Goal: Complete application form: Complete application form

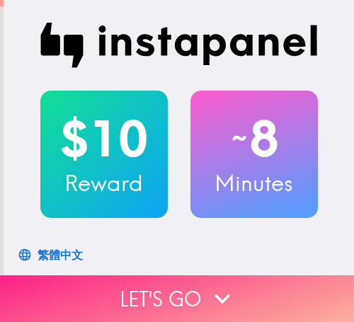
click at [176, 279] on button "Let's go" at bounding box center [177, 298] width 354 height 47
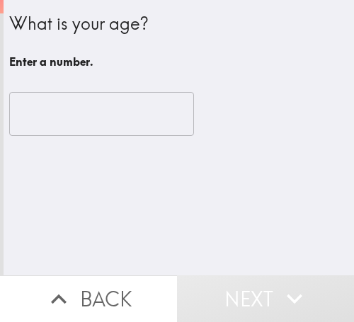
click at [81, 117] on input "number" at bounding box center [101, 114] width 185 height 44
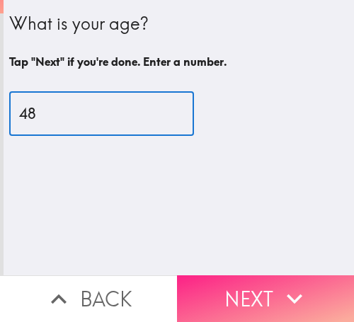
type input "48"
click at [239, 275] on button "Next" at bounding box center [265, 298] width 177 height 47
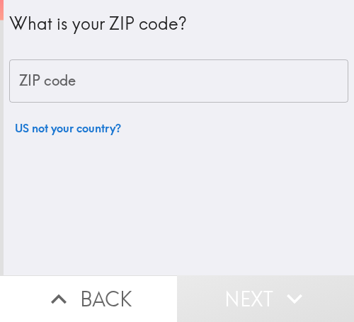
click at [213, 81] on input "ZIP code" at bounding box center [178, 81] width 339 height 44
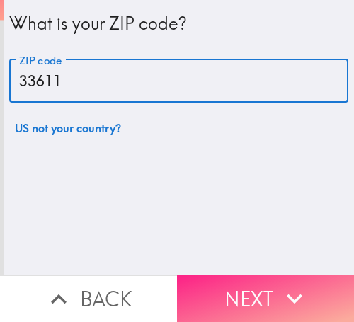
type input "33611"
click at [268, 280] on button "Next" at bounding box center [265, 298] width 177 height 47
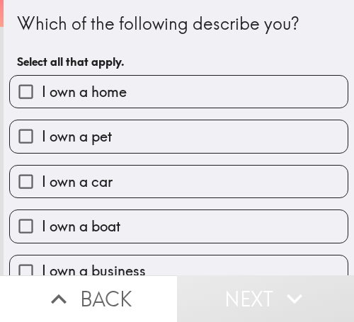
scroll to position [69, 0]
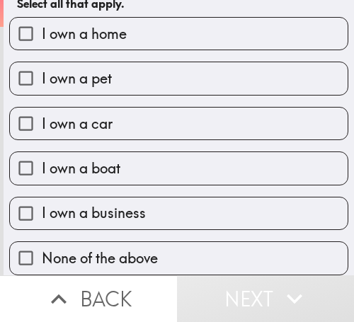
click at [136, 206] on span "I own a business" at bounding box center [94, 213] width 104 height 20
click at [42, 206] on input "I own a business" at bounding box center [26, 213] width 32 height 32
checkbox input "true"
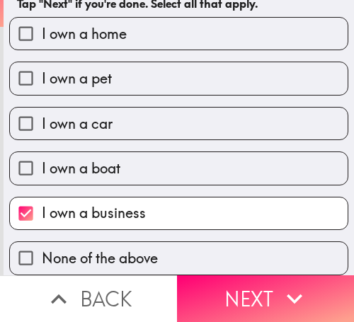
click at [279, 283] on icon "button" at bounding box center [294, 298] width 31 height 31
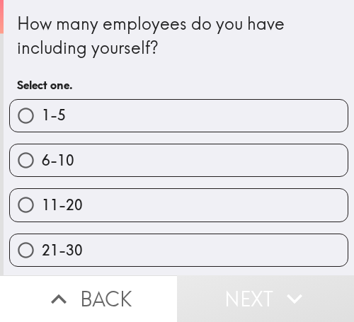
click at [115, 158] on label "6-10" at bounding box center [178, 160] width 337 height 32
click at [42, 158] on input "6-10" at bounding box center [26, 160] width 32 height 32
radio input "true"
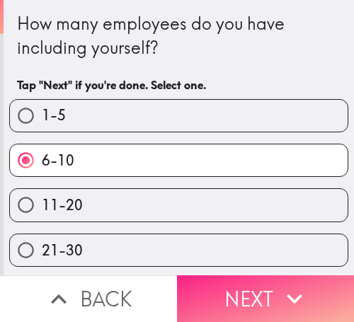
click at [282, 283] on icon "button" at bounding box center [294, 298] width 31 height 31
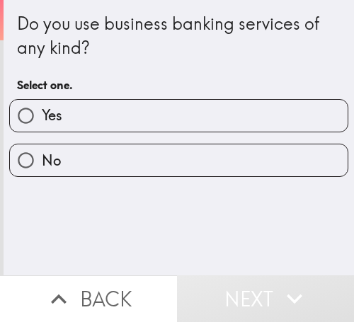
drag, startPoint x: 131, startPoint y: 113, endPoint x: 120, endPoint y: 108, distance: 12.0
click at [130, 113] on label "Yes" at bounding box center [178, 116] width 337 height 32
click at [42, 113] on input "Yes" at bounding box center [26, 116] width 32 height 32
radio input "true"
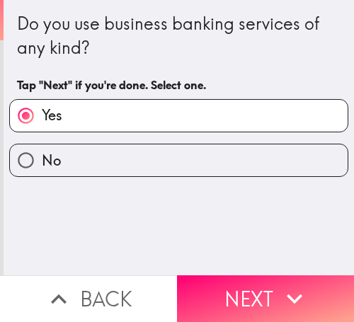
drag, startPoint x: 297, startPoint y: 272, endPoint x: 333, endPoint y: 272, distance: 35.4
click at [297, 275] on button "Next" at bounding box center [265, 298] width 177 height 47
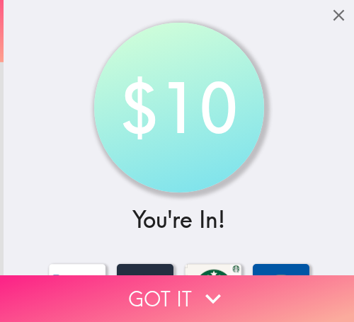
click at [229, 275] on button "Got it" at bounding box center [177, 298] width 354 height 47
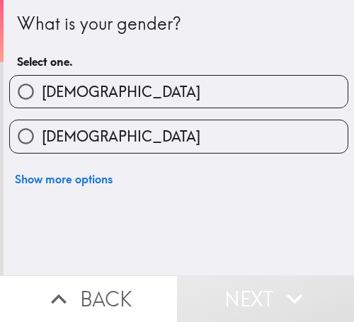
drag, startPoint x: 110, startPoint y: 132, endPoint x: 134, endPoint y: 122, distance: 25.8
click at [110, 132] on label "Female" at bounding box center [178, 136] width 337 height 32
click at [42, 132] on input "Female" at bounding box center [26, 136] width 32 height 32
radio input "true"
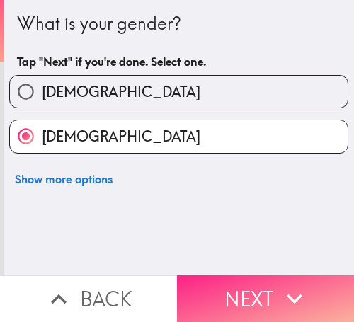
click at [279, 283] on icon "button" at bounding box center [294, 298] width 31 height 31
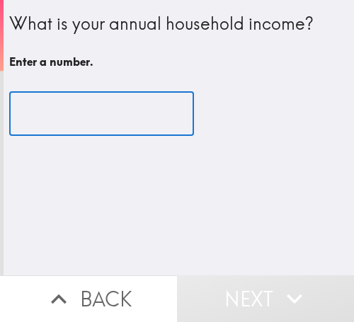
click at [101, 115] on input "number" at bounding box center [101, 114] width 185 height 44
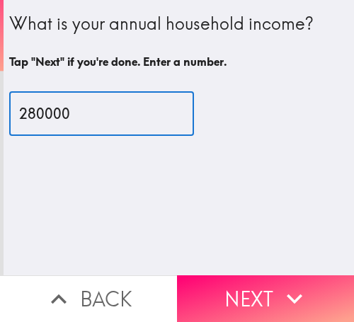
type input "280000"
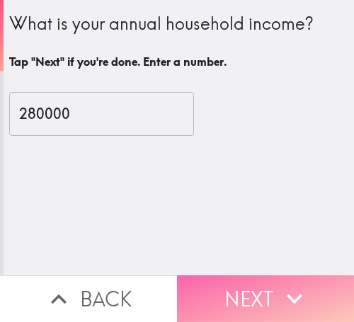
click at [296, 275] on button "Next" at bounding box center [265, 298] width 177 height 47
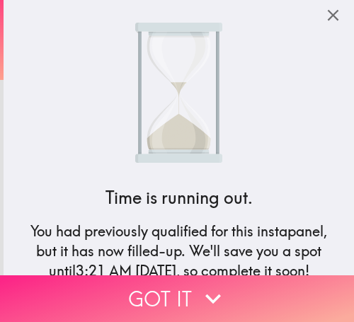
click at [236, 275] on button "Got it" at bounding box center [177, 298] width 354 height 47
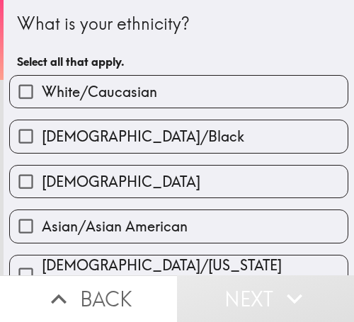
click at [121, 92] on span "White/Caucasian" at bounding box center [99, 92] width 115 height 20
click at [42, 92] on input "White/Caucasian" at bounding box center [26, 92] width 32 height 32
checkbox input "true"
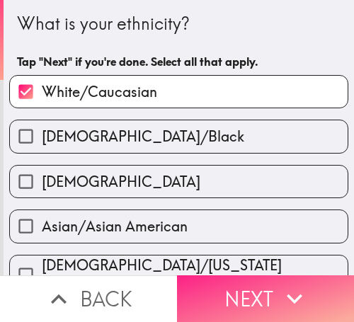
drag, startPoint x: 271, startPoint y: 277, endPoint x: 333, endPoint y: 275, distance: 62.3
click at [271, 277] on button "Next" at bounding box center [265, 298] width 177 height 47
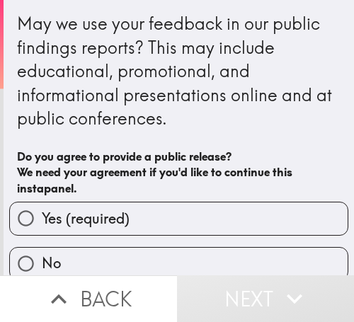
drag, startPoint x: 161, startPoint y: 222, endPoint x: 76, endPoint y: 216, distance: 84.4
click at [158, 221] on label "Yes (required)" at bounding box center [178, 218] width 337 height 32
click at [42, 221] on input "Yes (required)" at bounding box center [26, 218] width 32 height 32
radio input "true"
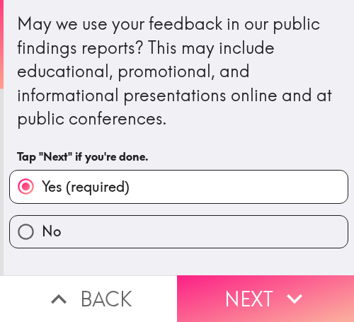
drag, startPoint x: 273, startPoint y: 274, endPoint x: 281, endPoint y: 254, distance: 21.9
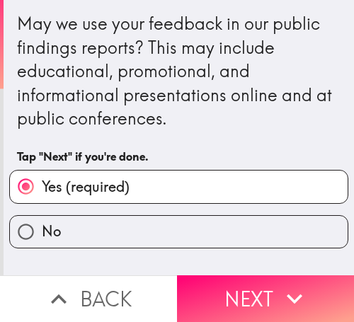
click at [272, 275] on button "Next" at bounding box center [265, 298] width 177 height 47
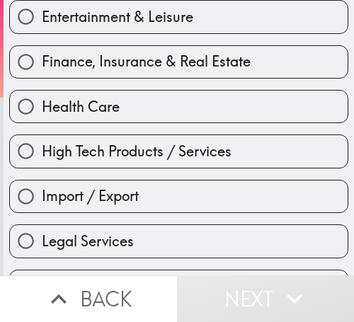
scroll to position [354, 0]
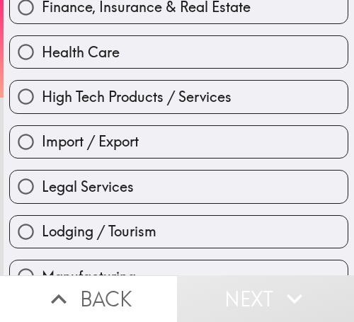
drag, startPoint x: 136, startPoint y: 155, endPoint x: 148, endPoint y: 154, distance: 12.0
click at [136, 155] on label "Import / Export" at bounding box center [178, 142] width 337 height 32
click at [42, 155] on input "Import / Export" at bounding box center [26, 142] width 32 height 32
radio input "true"
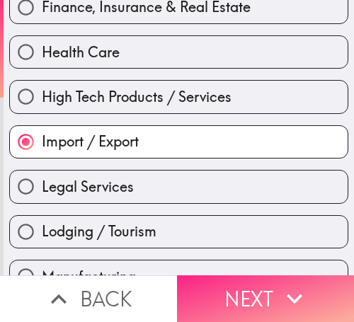
click at [282, 283] on icon "button" at bounding box center [294, 298] width 31 height 31
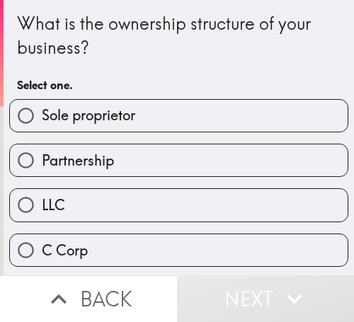
click at [136, 158] on label "Partnership" at bounding box center [178, 160] width 337 height 32
click at [42, 158] on input "Partnership" at bounding box center [26, 160] width 32 height 32
radio input "true"
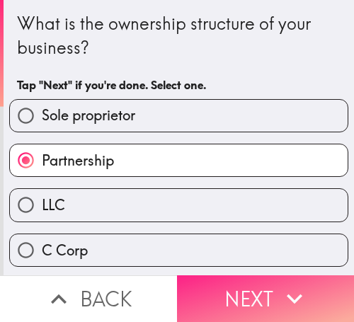
drag, startPoint x: 275, startPoint y: 279, endPoint x: 268, endPoint y: 267, distance: 14.0
click at [279, 283] on icon "button" at bounding box center [294, 298] width 31 height 31
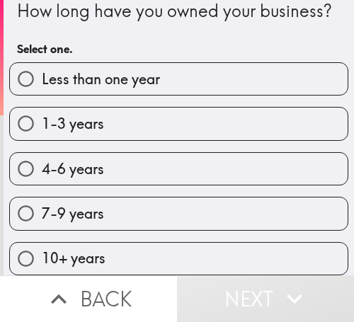
scroll to position [47, 0]
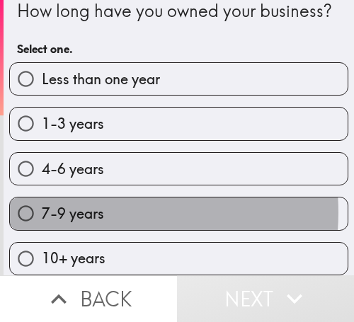
click at [98, 204] on span "7-9 years" at bounding box center [73, 214] width 62 height 20
click at [42, 202] on input "7-9 years" at bounding box center [26, 213] width 32 height 32
radio input "true"
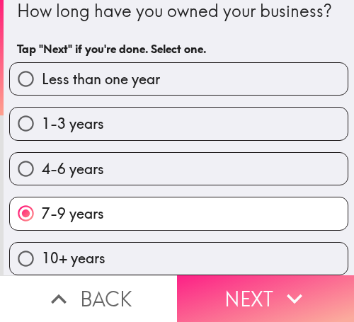
click at [262, 279] on button "Next" at bounding box center [265, 298] width 177 height 47
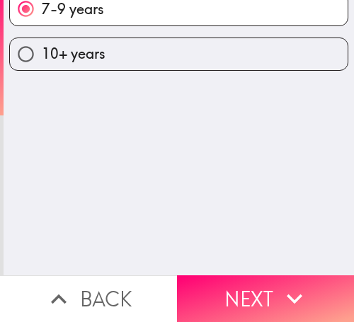
scroll to position [0, 0]
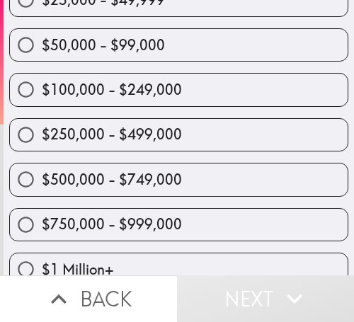
scroll to position [141, 0]
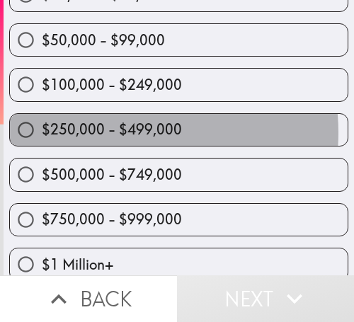
click at [121, 133] on span "$250,000 - $499,000" at bounding box center [112, 130] width 140 height 20
click at [42, 133] on input "$250,000 - $499,000" at bounding box center [26, 130] width 32 height 32
radio input "true"
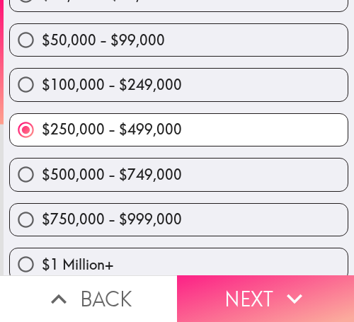
click at [279, 283] on icon "button" at bounding box center [294, 298] width 31 height 31
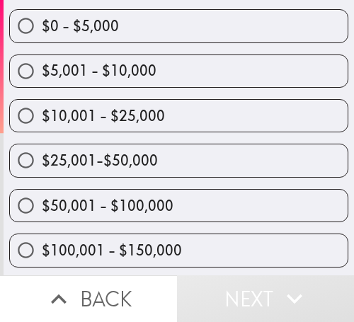
scroll to position [295, 0]
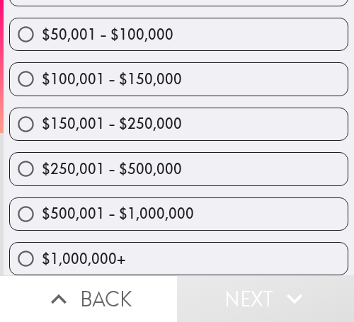
click at [150, 114] on span "$150,001 - $250,000" at bounding box center [112, 124] width 140 height 20
click at [42, 112] on input "$150,001 - $250,000" at bounding box center [26, 124] width 32 height 32
radio input "true"
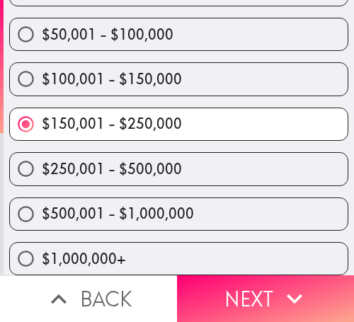
click at [96, 159] on span "$250,001 - $500,000" at bounding box center [112, 169] width 140 height 20
click at [42, 153] on input "$250,001 - $500,000" at bounding box center [26, 169] width 32 height 32
radio input "true"
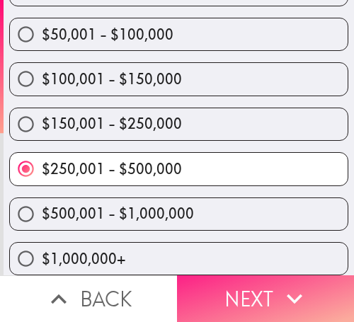
drag, startPoint x: 281, startPoint y: 270, endPoint x: 243, endPoint y: 270, distance: 38.2
click at [280, 275] on button "Next" at bounding box center [265, 298] width 177 height 47
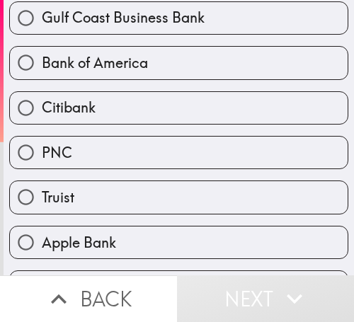
scroll to position [295, 0]
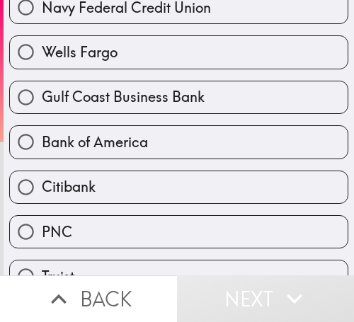
drag, startPoint x: 102, startPoint y: 56, endPoint x: 117, endPoint y: 54, distance: 15.7
click at [102, 56] on span "Wells Fargo" at bounding box center [80, 52] width 76 height 20
click at [42, 56] on input "Wells Fargo" at bounding box center [26, 52] width 32 height 32
radio input "true"
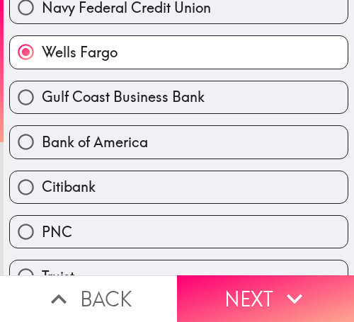
drag, startPoint x: 287, startPoint y: 281, endPoint x: 146, endPoint y: 274, distance: 140.2
click at [285, 283] on icon "button" at bounding box center [294, 298] width 31 height 31
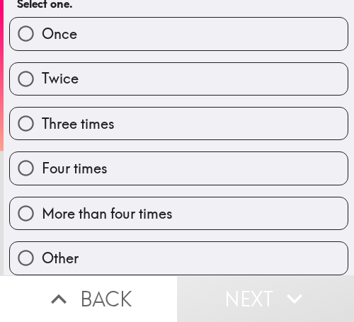
scroll to position [116, 0]
click at [151, 155] on label "Four times" at bounding box center [178, 168] width 337 height 32
click at [42, 155] on input "Four times" at bounding box center [26, 168] width 32 height 32
radio input "true"
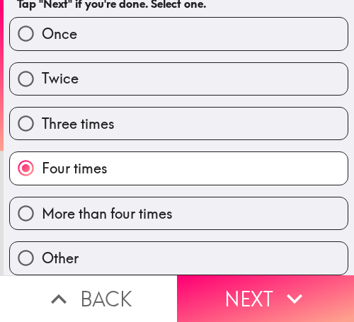
drag, startPoint x: 278, startPoint y: 281, endPoint x: 349, endPoint y: 276, distance: 70.9
click at [279, 283] on icon "button" at bounding box center [294, 298] width 31 height 31
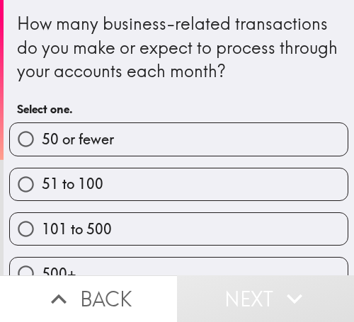
drag, startPoint x: 88, startPoint y: 219, endPoint x: 209, endPoint y: 223, distance: 121.8
click at [88, 219] on span "101 to 500" at bounding box center [77, 229] width 70 height 20
click at [42, 219] on input "101 to 500" at bounding box center [26, 229] width 32 height 32
radio input "true"
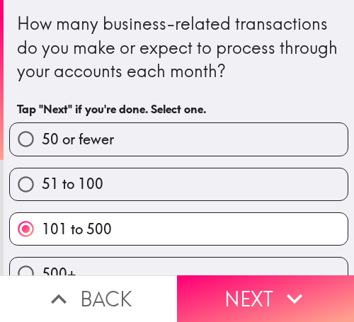
drag, startPoint x: 294, startPoint y: 274, endPoint x: 344, endPoint y: 274, distance: 50.2
click at [294, 283] on icon "button" at bounding box center [294, 298] width 31 height 31
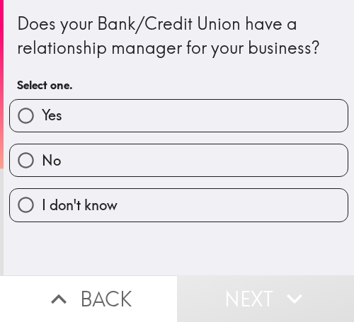
drag, startPoint x: 133, startPoint y: 103, endPoint x: 183, endPoint y: 109, distance: 50.5
click at [133, 103] on label "Yes" at bounding box center [178, 116] width 337 height 32
click at [42, 103] on input "Yes" at bounding box center [26, 116] width 32 height 32
radio input "true"
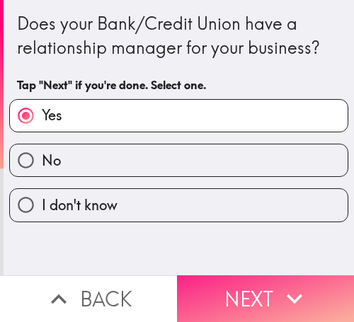
drag, startPoint x: 260, startPoint y: 282, endPoint x: 339, endPoint y: 282, distance: 79.2
click at [260, 282] on button "Next" at bounding box center [265, 298] width 177 height 47
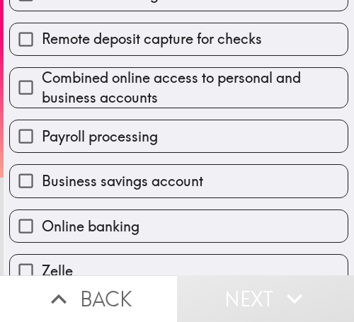
scroll to position [283, 0]
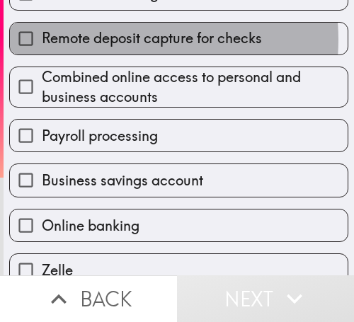
drag, startPoint x: 115, startPoint y: 40, endPoint x: 112, endPoint y: 102, distance: 62.4
click at [115, 39] on span "Remote deposit capture for checks" at bounding box center [152, 38] width 220 height 20
click at [42, 39] on input "Remote deposit capture for checks" at bounding box center [26, 39] width 32 height 32
checkbox input "true"
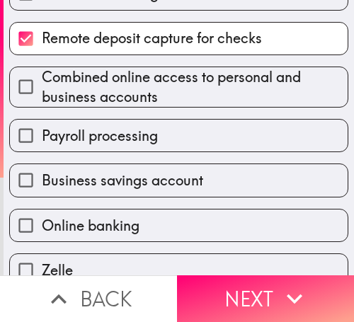
click at [103, 88] on span "Combined online access to personal and business accounts" at bounding box center [195, 87] width 306 height 40
click at [42, 88] on input "Combined online access to personal and business accounts" at bounding box center [26, 87] width 32 height 32
checkbox input "true"
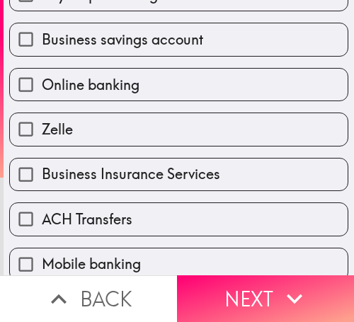
scroll to position [424, 0]
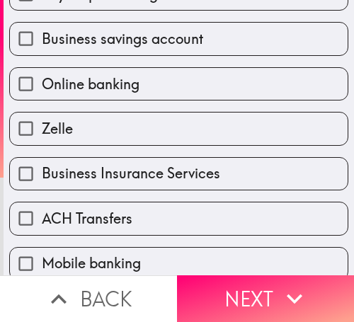
click at [98, 170] on span "Business Insurance Services" at bounding box center [131, 173] width 178 height 20
click at [42, 170] on input "Business Insurance Services" at bounding box center [26, 174] width 32 height 32
checkbox input "true"
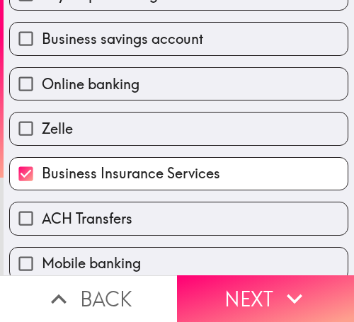
click at [103, 89] on span "Online banking" at bounding box center [91, 84] width 98 height 20
click at [42, 89] on input "Online banking" at bounding box center [26, 84] width 32 height 32
checkbox input "true"
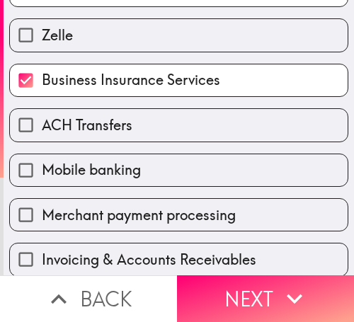
scroll to position [620, 0]
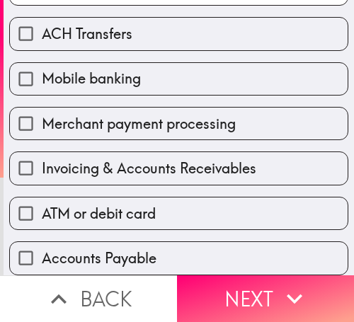
click at [110, 122] on span "Merchant payment processing" at bounding box center [139, 124] width 194 height 20
click at [42, 122] on input "Merchant payment processing" at bounding box center [26, 124] width 32 height 32
checkbox input "true"
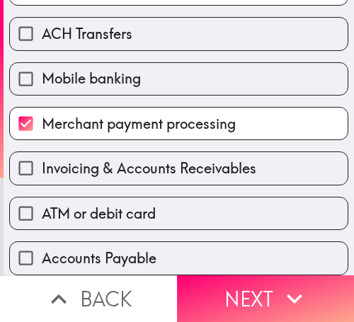
click at [110, 140] on div "Invoicing & Accounts Receivables" at bounding box center [173, 162] width 350 height 45
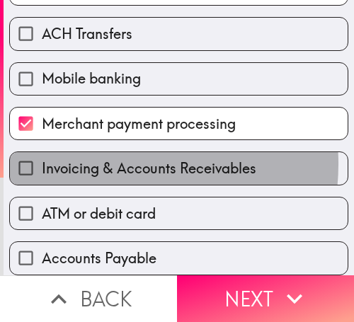
click at [106, 158] on span "Invoicing & Accounts Receivables" at bounding box center [149, 168] width 214 height 20
click at [42, 153] on input "Invoicing & Accounts Receivables" at bounding box center [26, 168] width 32 height 32
checkbox input "true"
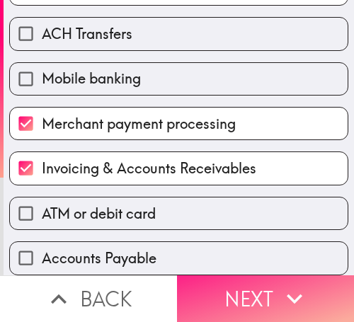
drag, startPoint x: 274, startPoint y: 275, endPoint x: 254, endPoint y: 275, distance: 19.8
click at [279, 283] on icon "button" at bounding box center [294, 298] width 31 height 31
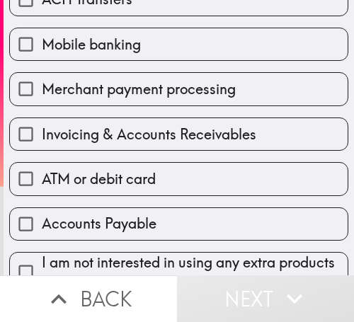
click at [132, 83] on span "Merchant payment processing" at bounding box center [139, 89] width 194 height 20
click at [42, 83] on input "Merchant payment processing" at bounding box center [26, 89] width 32 height 32
checkbox input "true"
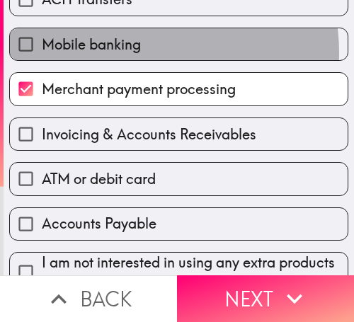
click at [139, 52] on label "Mobile banking" at bounding box center [178, 44] width 337 height 32
click at [42, 52] on input "Mobile banking" at bounding box center [26, 44] width 32 height 32
checkbox input "true"
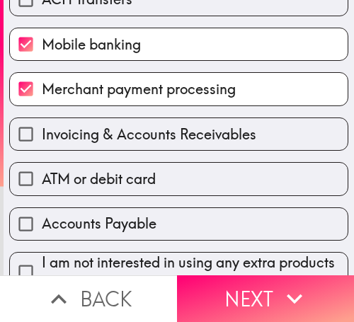
scroll to position [408, 0]
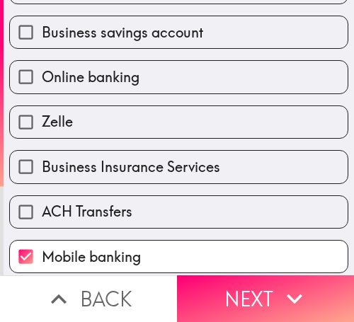
click at [153, 86] on label "Online banking" at bounding box center [178, 77] width 337 height 32
click at [42, 86] on input "Online banking" at bounding box center [26, 77] width 32 height 32
checkbox input "true"
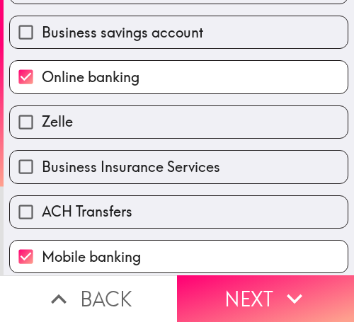
click at [151, 36] on span "Business savings account" at bounding box center [122, 33] width 161 height 20
click at [42, 36] on input "Business savings account" at bounding box center [26, 32] width 32 height 32
checkbox input "true"
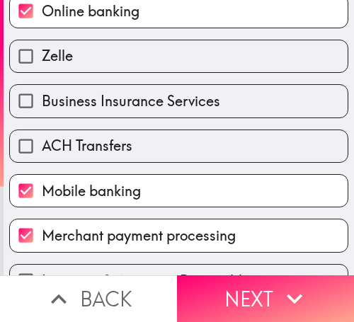
scroll to position [266, 0]
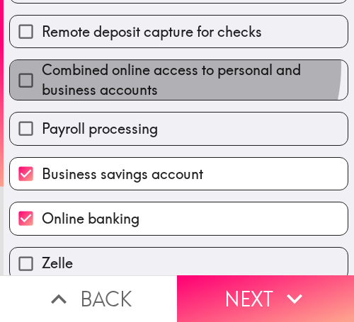
click at [163, 64] on span "Combined online access to personal and business accounts" at bounding box center [195, 80] width 306 height 40
click at [42, 64] on input "Combined online access to personal and business accounts" at bounding box center [26, 80] width 32 height 32
checkbox input "true"
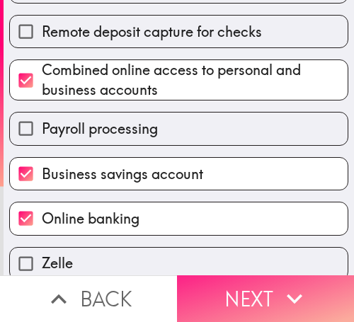
click at [256, 284] on button "Next" at bounding box center [265, 298] width 177 height 47
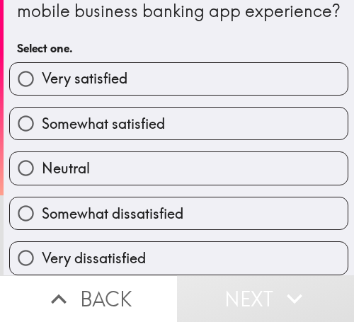
scroll to position [71, 0]
drag, startPoint x: 125, startPoint y: 76, endPoint x: 260, endPoint y: 96, distance: 136.5
click at [126, 76] on label "Very satisfied" at bounding box center [178, 79] width 337 height 32
click at [42, 76] on input "Very satisfied" at bounding box center [26, 79] width 32 height 32
radio input "true"
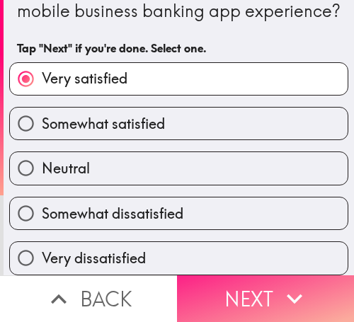
click at [279, 283] on icon "button" at bounding box center [294, 298] width 31 height 31
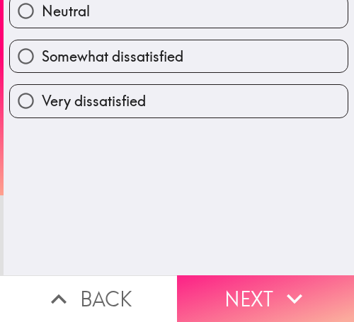
scroll to position [0, 0]
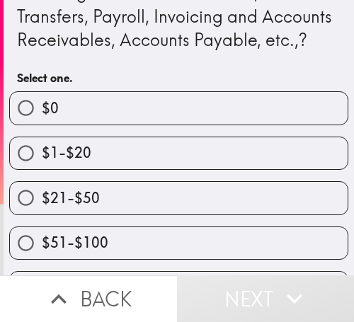
scroll to position [187, 0]
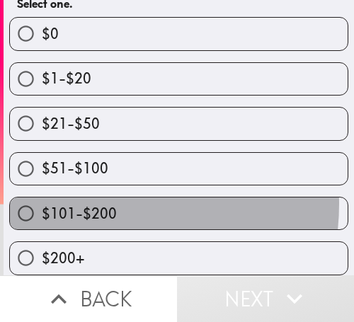
drag, startPoint x: 90, startPoint y: 194, endPoint x: 134, endPoint y: 156, distance: 58.7
click at [94, 204] on span "$101-$200" at bounding box center [79, 214] width 75 height 20
click at [42, 197] on input "$101-$200" at bounding box center [26, 213] width 32 height 32
radio input "true"
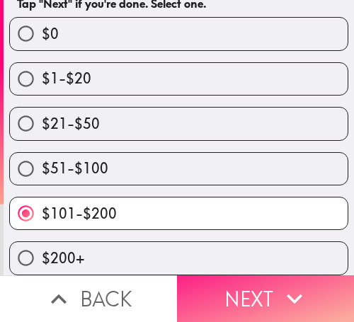
click at [248, 275] on button "Next" at bounding box center [265, 298] width 177 height 47
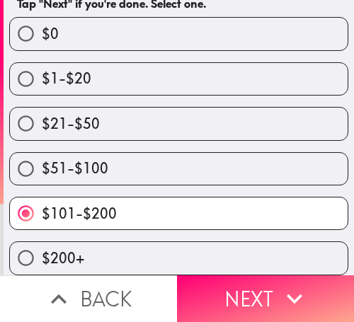
scroll to position [117, 0]
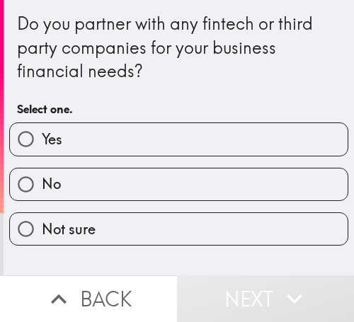
click at [118, 132] on label "Yes" at bounding box center [178, 139] width 337 height 32
click at [42, 132] on input "Yes" at bounding box center [26, 139] width 32 height 32
radio input "true"
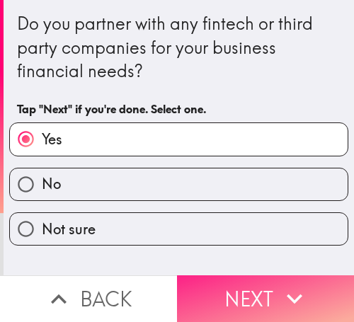
click at [283, 283] on icon "button" at bounding box center [294, 298] width 31 height 31
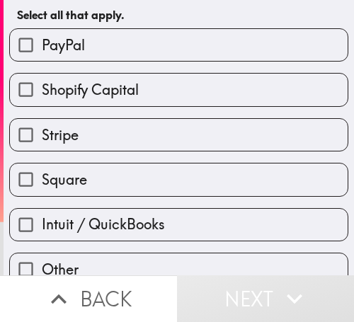
scroll to position [69, 0]
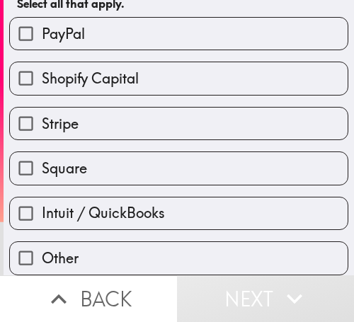
click at [82, 205] on span "Intuit / QuickBooks" at bounding box center [103, 213] width 123 height 20
click at [42, 205] on input "Intuit / QuickBooks" at bounding box center [26, 213] width 32 height 32
checkbox input "true"
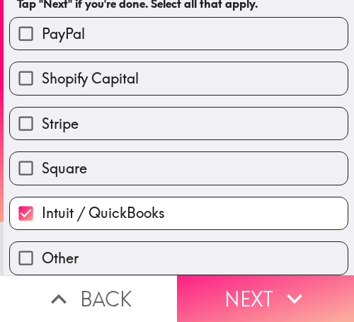
drag, startPoint x: 260, startPoint y: 275, endPoint x: 340, endPoint y: 275, distance: 79.9
click at [260, 275] on button "Next" at bounding box center [265, 298] width 177 height 47
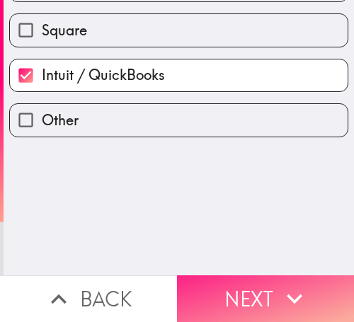
scroll to position [0, 0]
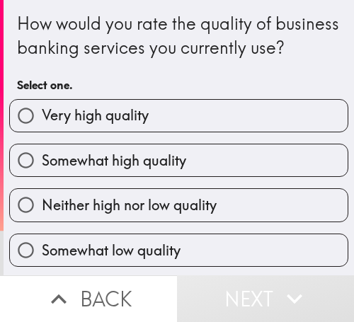
click at [115, 125] on span "Very high quality" at bounding box center [95, 115] width 107 height 20
click at [42, 132] on input "Very high quality" at bounding box center [26, 116] width 32 height 32
radio input "true"
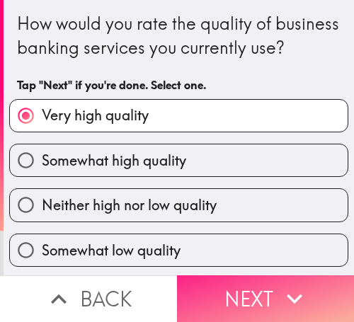
click at [262, 279] on button "Next" at bounding box center [265, 298] width 177 height 47
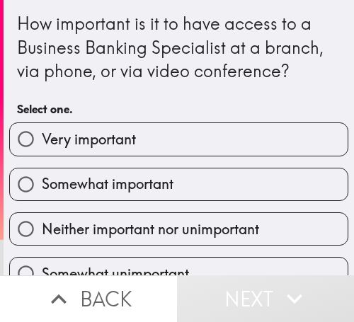
click at [91, 190] on span "Somewhat important" at bounding box center [108, 184] width 132 height 20
click at [42, 190] on input "Somewhat important" at bounding box center [26, 184] width 32 height 32
radio input "true"
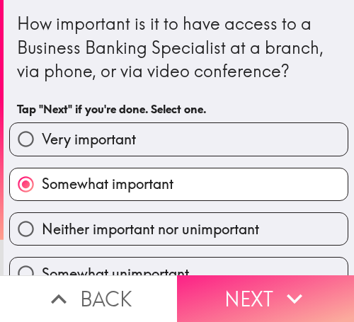
click at [284, 275] on button "Next" at bounding box center [265, 298] width 177 height 47
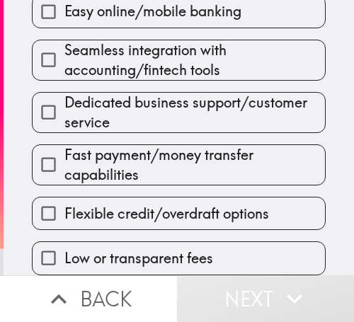
scroll to position [234, 0]
click at [178, 133] on div "Fast payment/money transfer capabilities" at bounding box center [173, 159] width 305 height 52
click at [176, 116] on span "Dedicated business support/customer service" at bounding box center [194, 113] width 260 height 40
click at [64, 116] on input "Dedicated business support/customer service" at bounding box center [49, 112] width 32 height 32
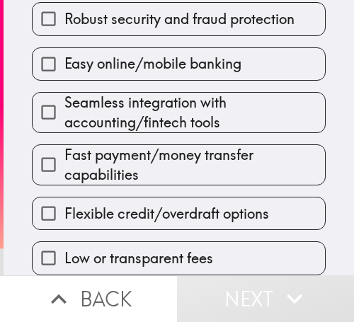
click at [176, 115] on span "Seamless integration with accounting/fintech tools" at bounding box center [194, 113] width 260 height 40
click at [64, 115] on input "Seamless integration with accounting/fintech tools" at bounding box center [49, 112] width 32 height 32
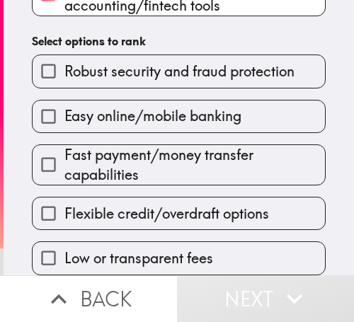
click at [176, 115] on span "Easy online/mobile banking" at bounding box center [152, 116] width 177 height 20
click at [64, 115] on input "Easy online/mobile banking" at bounding box center [49, 116] width 32 height 32
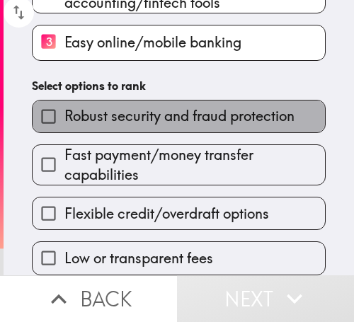
click at [176, 115] on span "Robust security and fraud protection" at bounding box center [179, 116] width 230 height 20
click at [64, 115] on input "Robust security and fraud protection" at bounding box center [49, 116] width 32 height 32
click at [176, 115] on div "Please rank the following business banking features in order of importance (1 =…" at bounding box center [179, 25] width 350 height 502
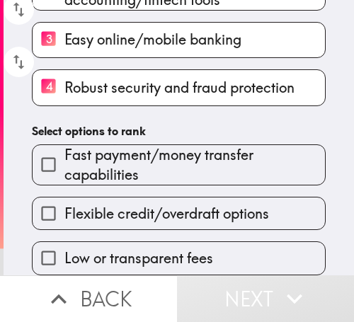
click at [176, 115] on div "Please rank the following business banking features in order of importance (1 =…" at bounding box center [179, 23] width 350 height 504
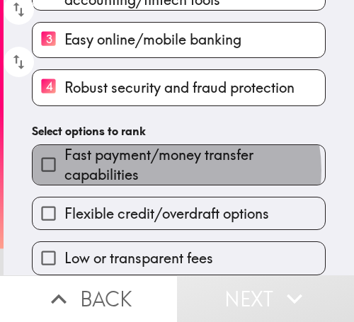
click at [170, 165] on span "Fast payment/money transfer capabilities" at bounding box center [194, 165] width 260 height 40
click at [64, 165] on input "Fast payment/money transfer capabilities" at bounding box center [49, 165] width 32 height 32
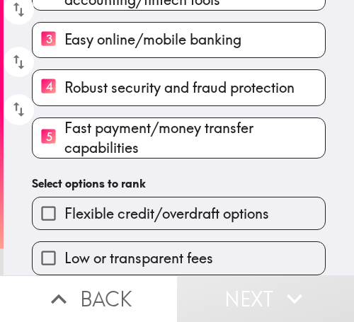
click at [170, 165] on div "Please rank the following business banking features in order of importance (1 =…" at bounding box center [179, 23] width 350 height 504
click at [168, 212] on span "Flexible credit/overdraft options" at bounding box center [166, 214] width 204 height 20
click at [64, 212] on input "Flexible credit/overdraft options" at bounding box center [49, 213] width 32 height 32
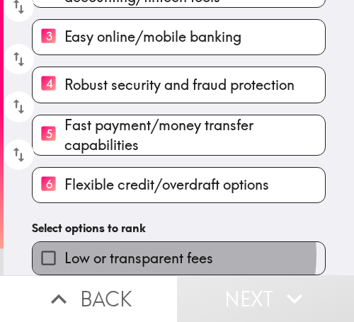
click at [165, 248] on span "Low or transparent fees" at bounding box center [138, 258] width 149 height 20
click at [64, 244] on input "Low or transparent fees" at bounding box center [49, 258] width 32 height 32
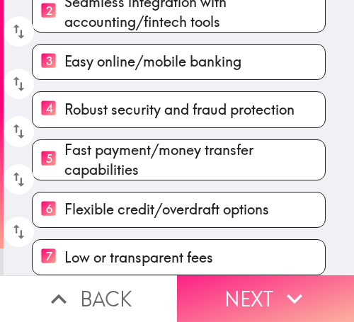
click at [299, 283] on icon "button" at bounding box center [294, 298] width 31 height 31
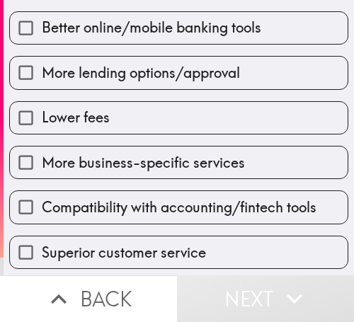
drag, startPoint x: 93, startPoint y: 58, endPoint x: 101, endPoint y: 86, distance: 28.9
click at [93, 58] on label "More lending options/approval" at bounding box center [178, 73] width 337 height 32
click at [42, 58] on input "More lending options/approval" at bounding box center [26, 73] width 32 height 32
checkbox input "true"
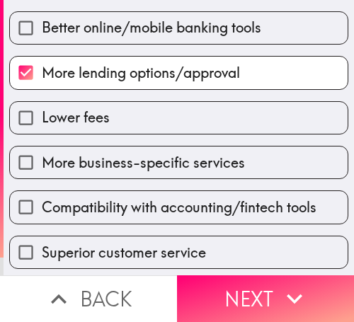
drag, startPoint x: 98, startPoint y: 151, endPoint x: 114, endPoint y: 192, distance: 44.5
click at [98, 151] on label "More business-specific services" at bounding box center [178, 162] width 337 height 32
click at [42, 151] on input "More business-specific services" at bounding box center [26, 162] width 32 height 32
checkbox input "true"
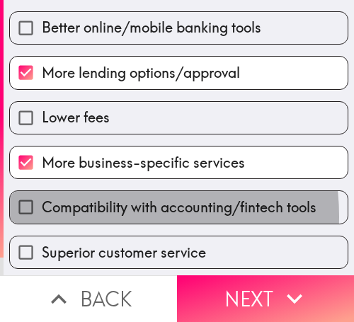
click at [96, 216] on span "Compatibility with accounting/fintech tools" at bounding box center [179, 207] width 274 height 20
click at [42, 216] on input "Compatibility with accounting/fintech tools" at bounding box center [26, 207] width 32 height 32
checkbox input "true"
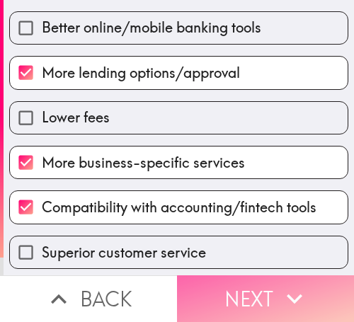
click at [279, 283] on icon "button" at bounding box center [294, 298] width 31 height 31
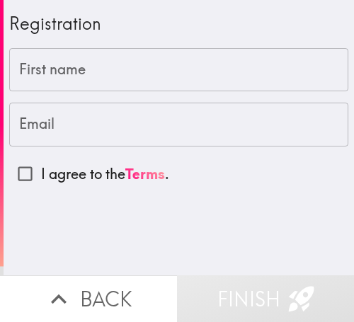
drag, startPoint x: 130, startPoint y: 233, endPoint x: 125, endPoint y: 216, distance: 18.4
click at [130, 233] on div "Registration First name First name Email Email I agree to the Terms ." at bounding box center [179, 137] width 350 height 275
click at [98, 57] on input "First name" at bounding box center [178, 70] width 339 height 44
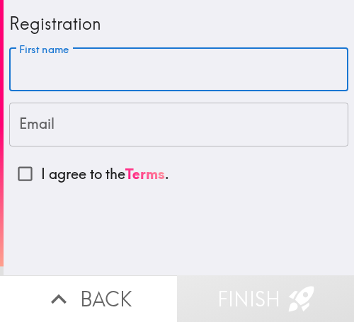
paste input "Marc"
type input "Marc"
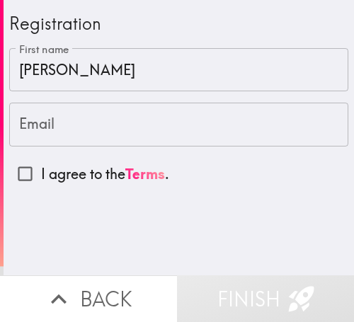
drag, startPoint x: 116, startPoint y: 231, endPoint x: 103, endPoint y: 206, distance: 28.5
click at [116, 231] on div "Registration First name Marc First name Email Email I agree to the Terms ." at bounding box center [179, 137] width 350 height 275
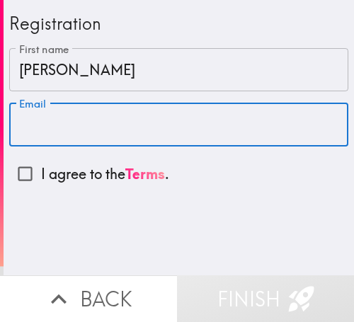
click at [74, 117] on input "Email" at bounding box center [178, 125] width 339 height 44
paste input "harveymarc35@gmail.com"
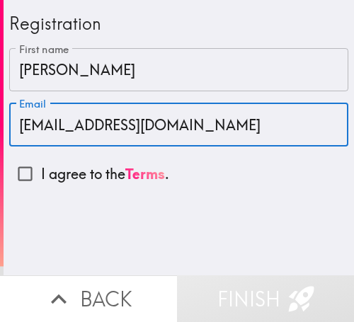
type input "harveymarc35@gmail.com"
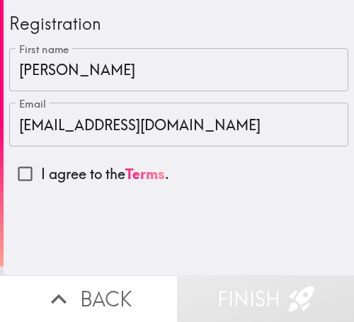
click at [20, 175] on input "I agree to the Terms ." at bounding box center [25, 174] width 32 height 32
checkbox input "true"
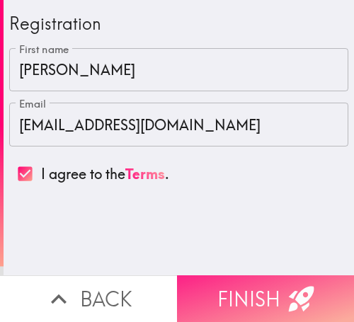
click at [256, 275] on button "Finish" at bounding box center [265, 298] width 177 height 47
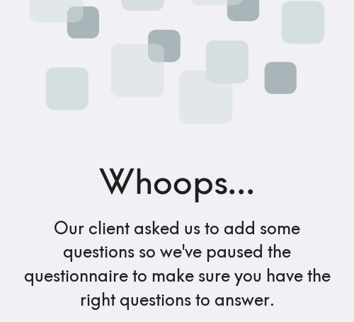
scroll to position [267, 0]
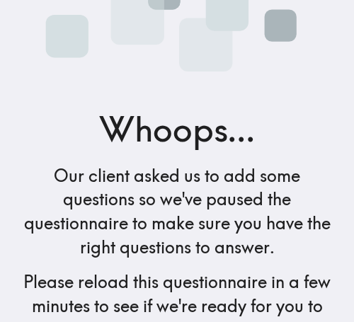
scroll to position [219, 0]
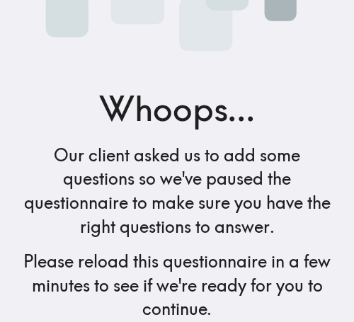
scroll to position [219, 0]
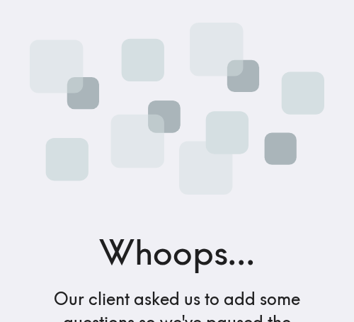
scroll to position [219, 0]
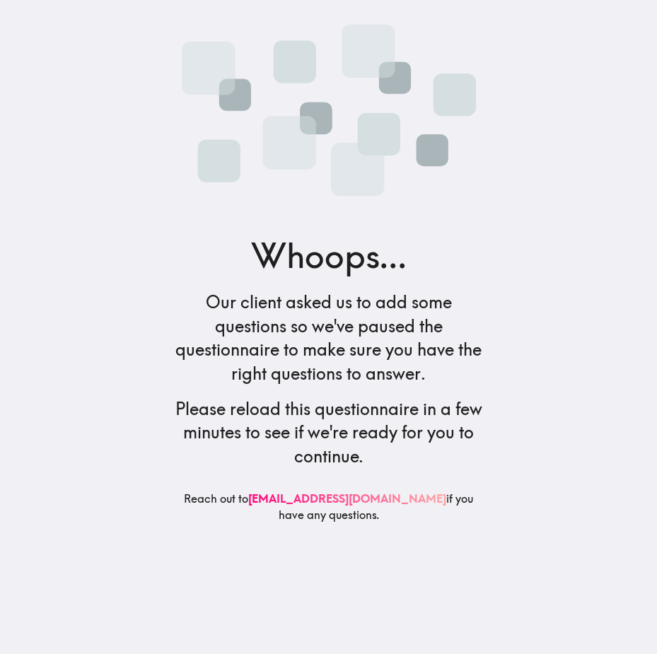
click at [526, 192] on main "Whoops... Our client asked us to add some questions so we've paused the questio…" at bounding box center [328, 327] width 657 height 654
